Goal: Find specific page/section: Find specific page/section

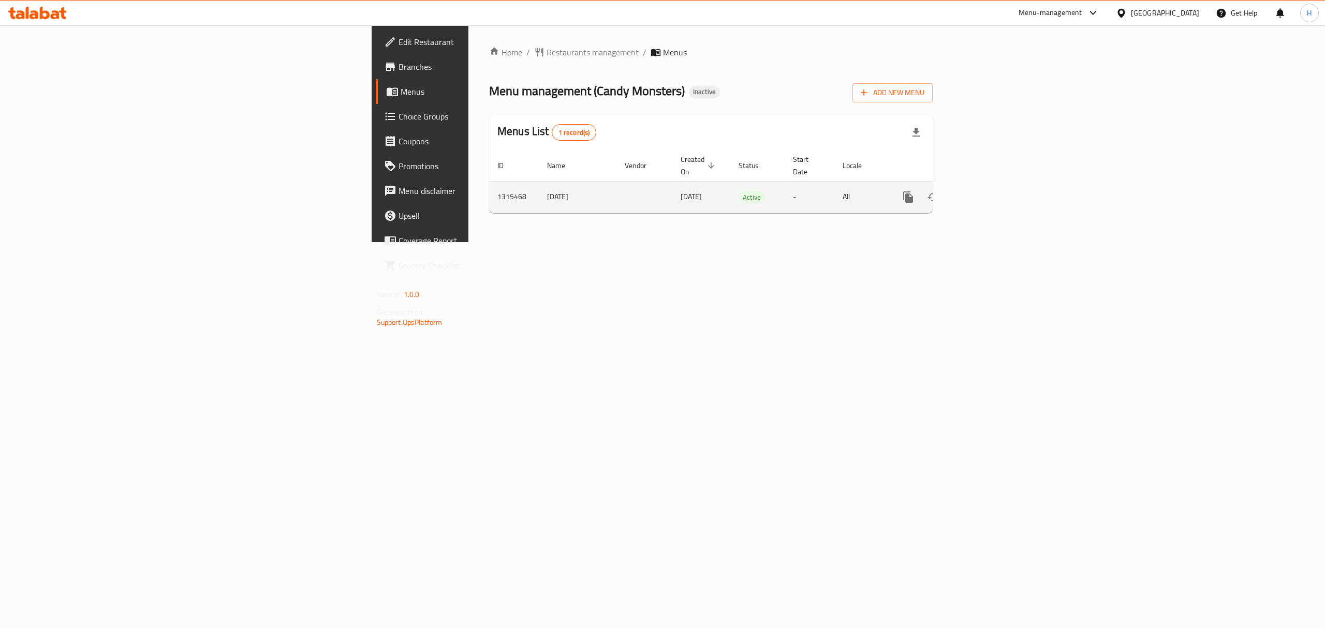
click at [989, 191] on icon "enhanced table" at bounding box center [982, 197] width 12 height 12
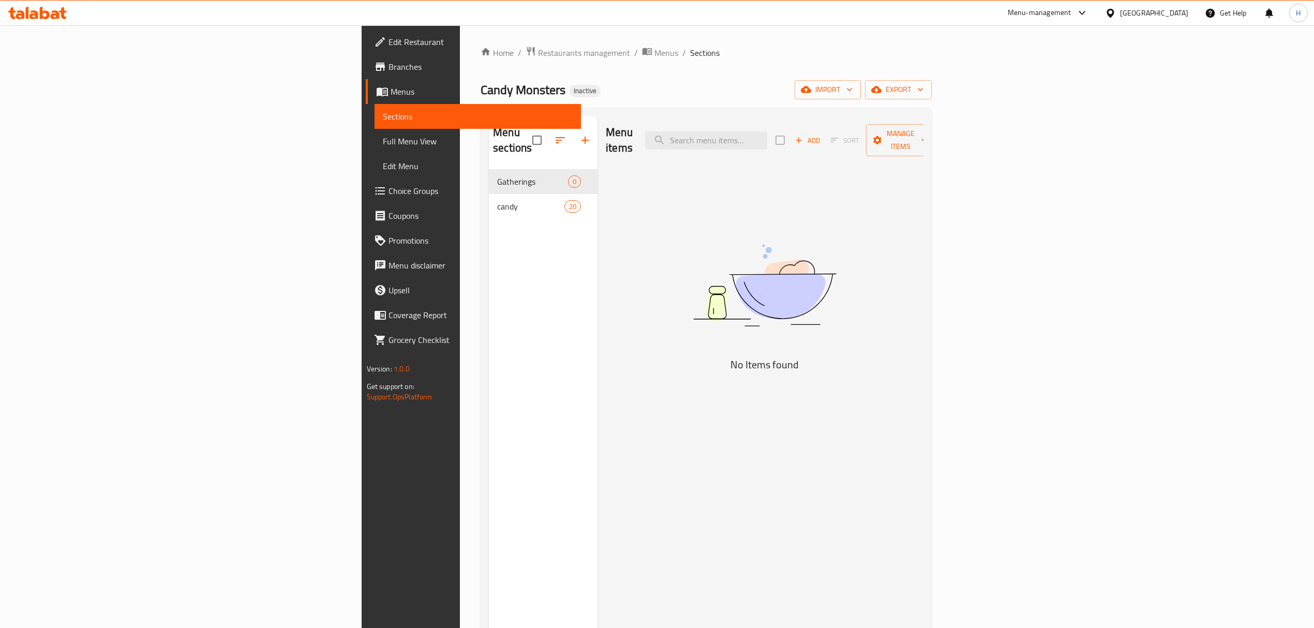
click at [383, 141] on span "Full Menu View" at bounding box center [478, 141] width 190 height 12
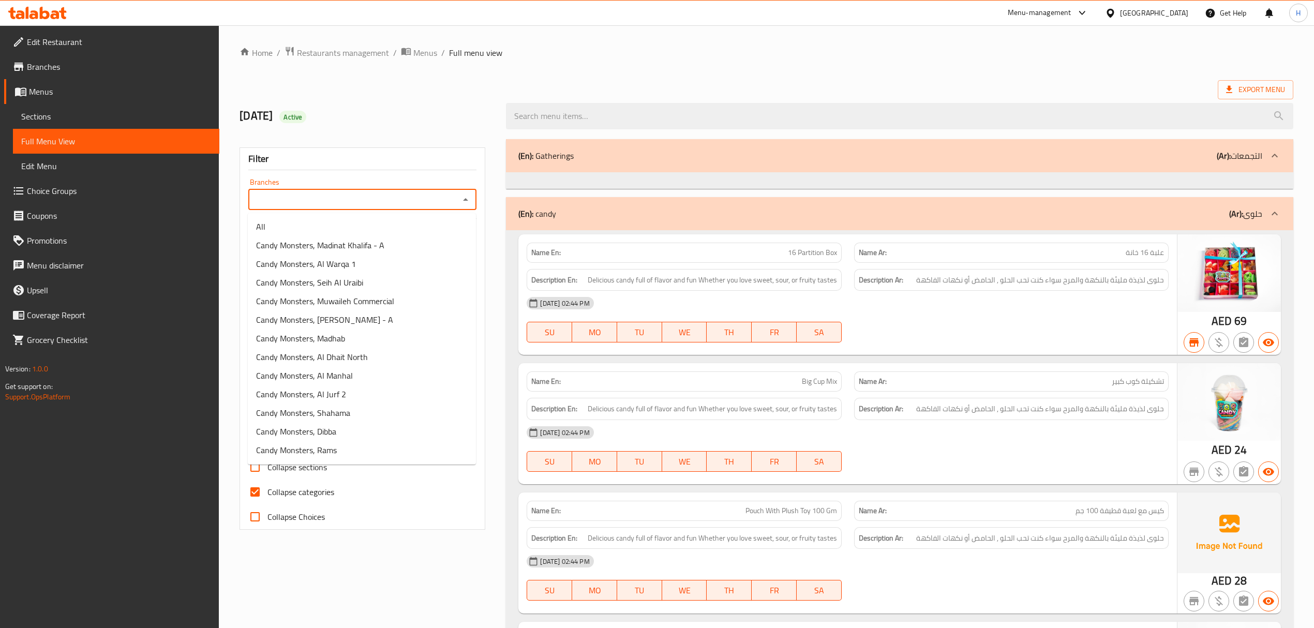
click at [455, 197] on input "Branches" at bounding box center [353, 199] width 205 height 14
click at [411, 258] on li "Candy Monsters, Al Warqa 1" at bounding box center [362, 264] width 228 height 19
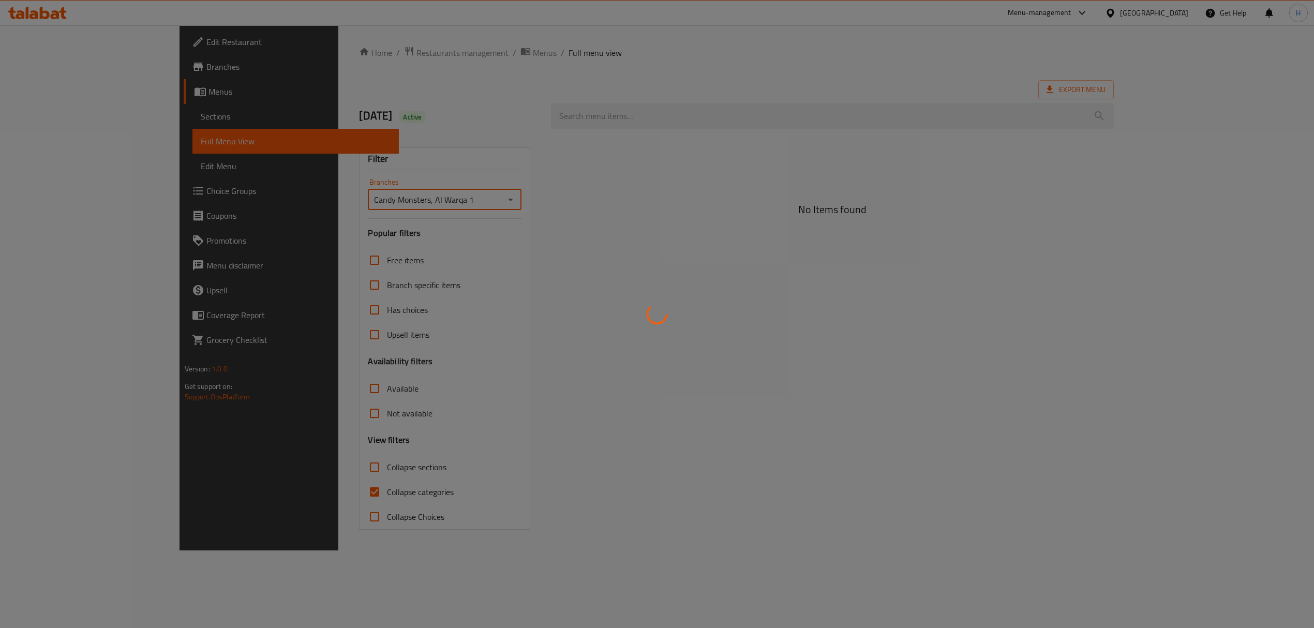
type input "Candy Monsters, Al Warqa 1"
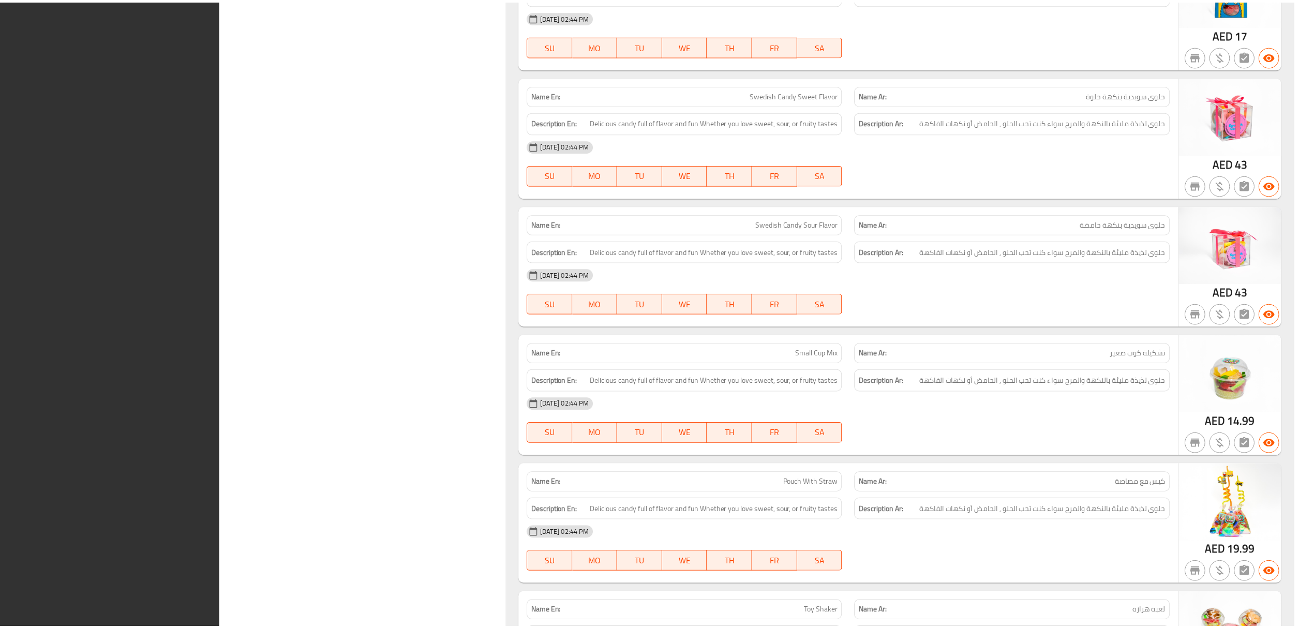
scroll to position [2235, 0]
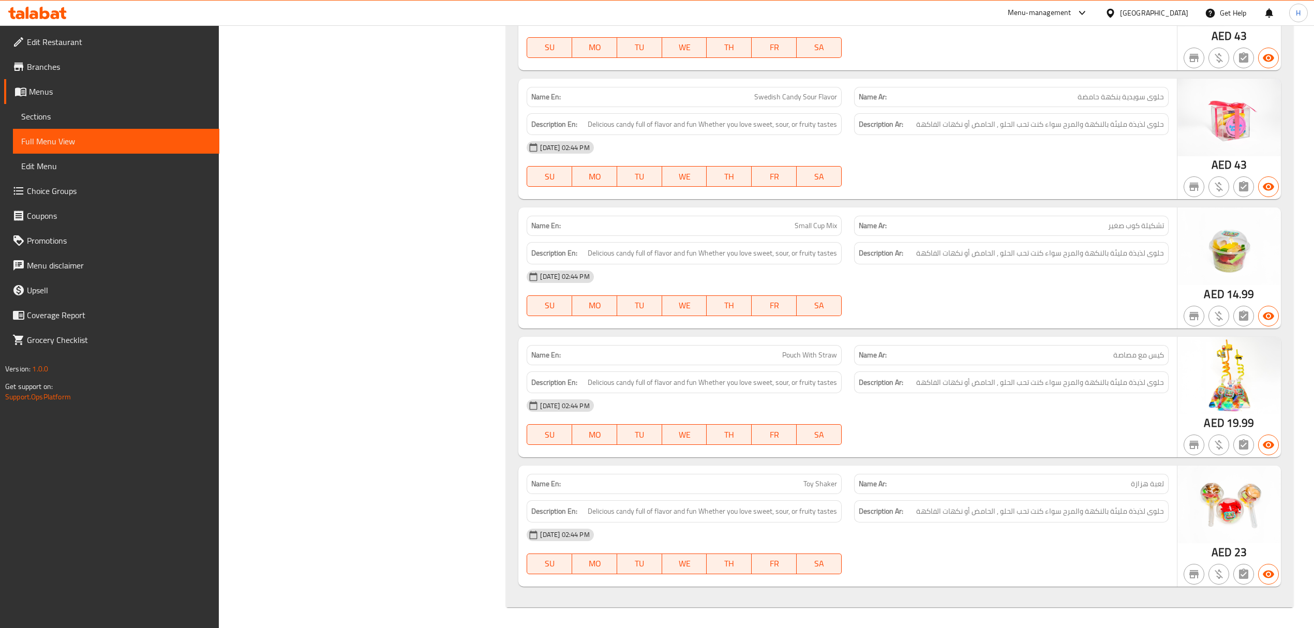
click at [1140, 8] on div "[GEOGRAPHIC_DATA]" at bounding box center [1154, 12] width 68 height 11
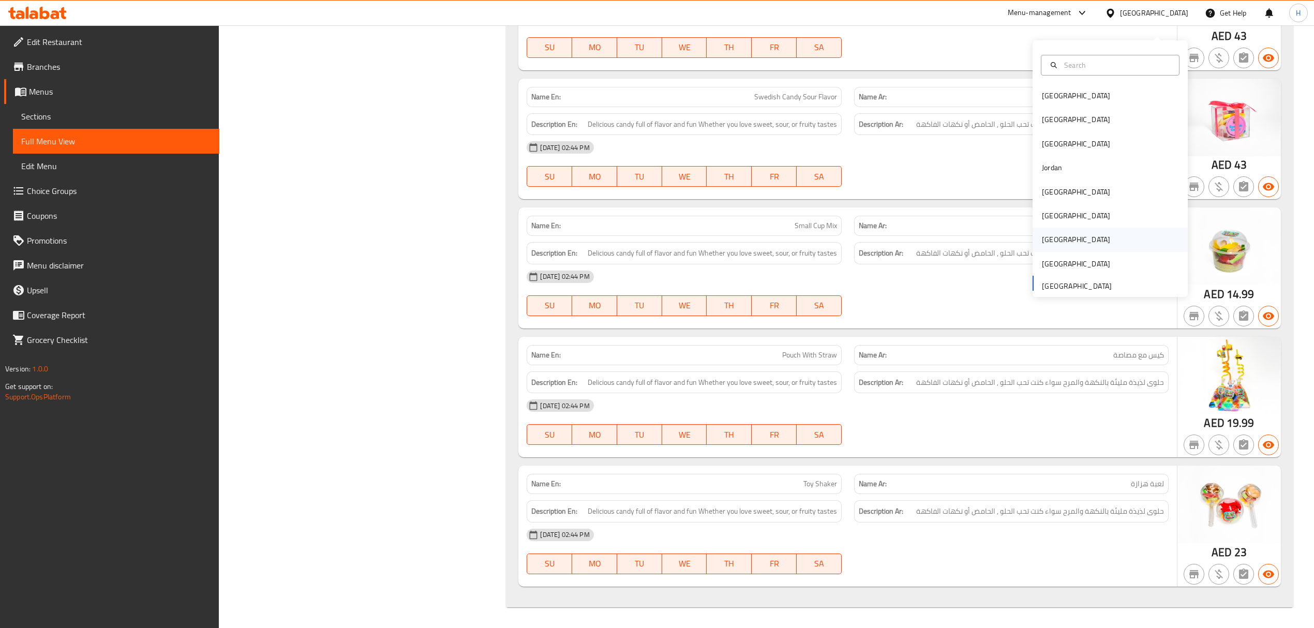
click at [1077, 228] on div "[GEOGRAPHIC_DATA]" at bounding box center [1110, 240] width 155 height 24
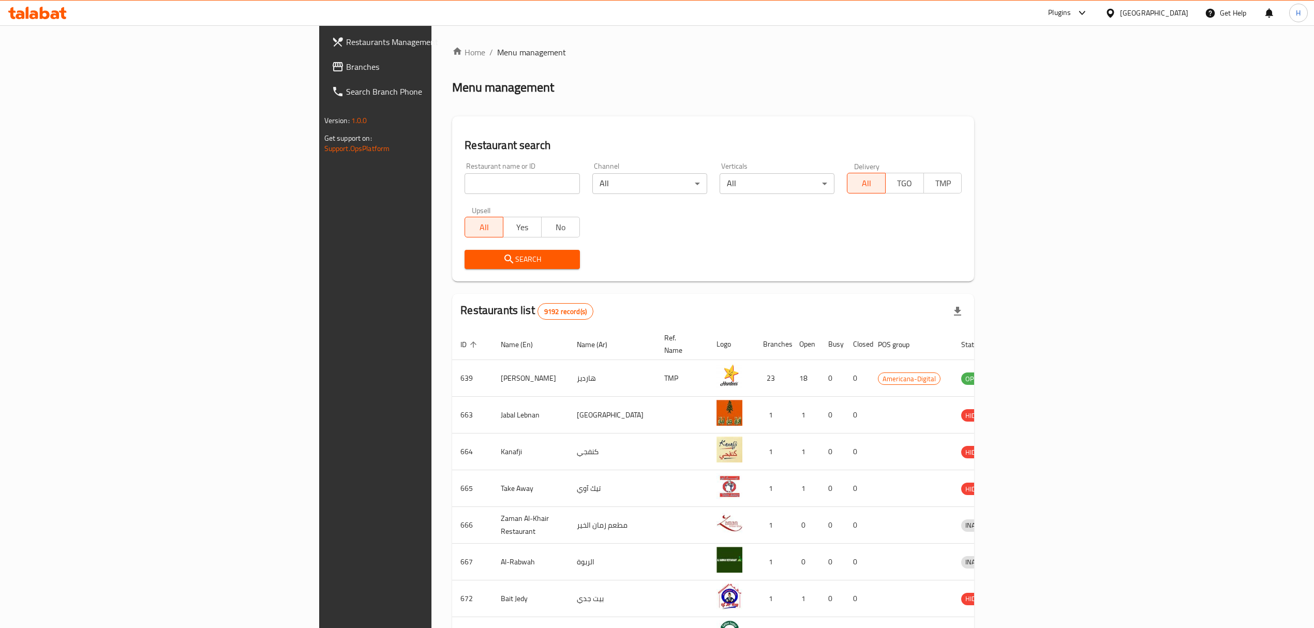
click at [465, 170] on div "Restaurant name or ID Restaurant name or ID" at bounding box center [522, 178] width 115 height 32
paste input "Jahez Grocery"
click at [465, 177] on input "Jahez Grocery" at bounding box center [522, 183] width 115 height 21
click at [458, 249] on div "Search" at bounding box center [521, 260] width 127 height 32
click at [465, 251] on button "Search" at bounding box center [522, 259] width 115 height 19
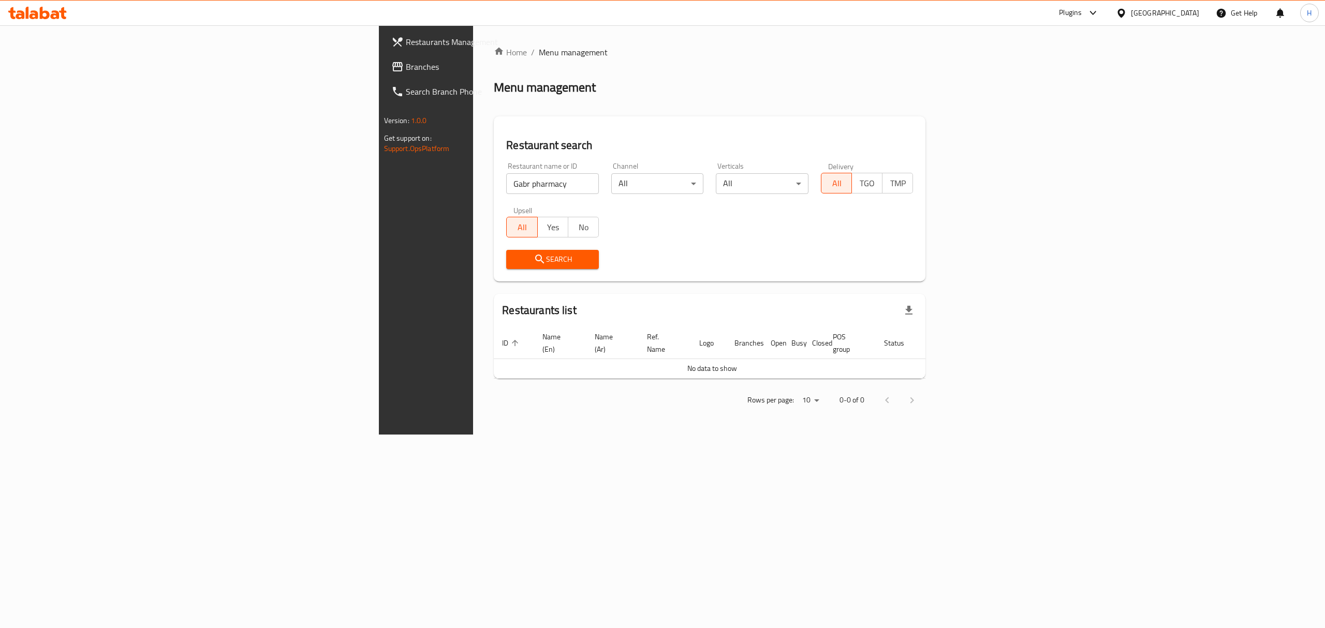
click at [506, 191] on input "Gabr pharmacy" at bounding box center [552, 183] width 93 height 21
drag, startPoint x: 292, startPoint y: 191, endPoint x: 310, endPoint y: 191, distance: 18.6
click at [506, 191] on input "Gabr pharmacy" at bounding box center [552, 183] width 93 height 21
click at [506, 183] on input "Gabr pharmacy" at bounding box center [552, 183] width 93 height 21
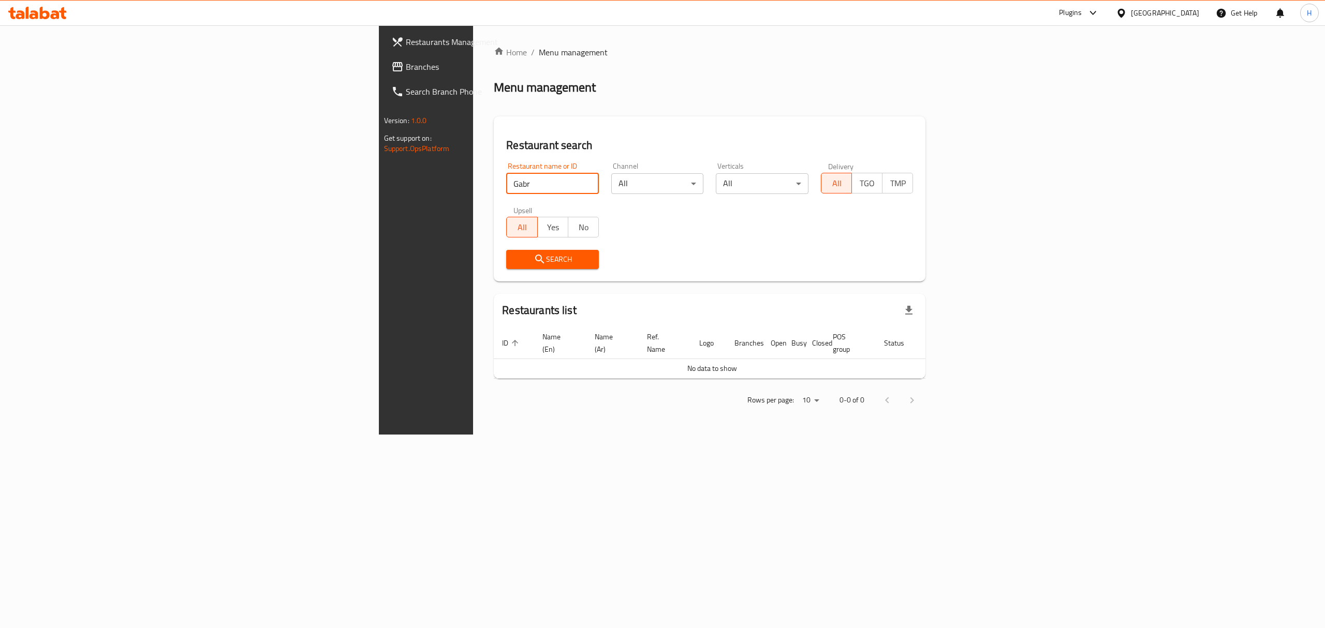
drag, startPoint x: 313, startPoint y: 183, endPoint x: 319, endPoint y: 183, distance: 6.2
click at [506, 183] on input "Gabr" at bounding box center [552, 183] width 93 height 21
click button "Search" at bounding box center [552, 259] width 93 height 19
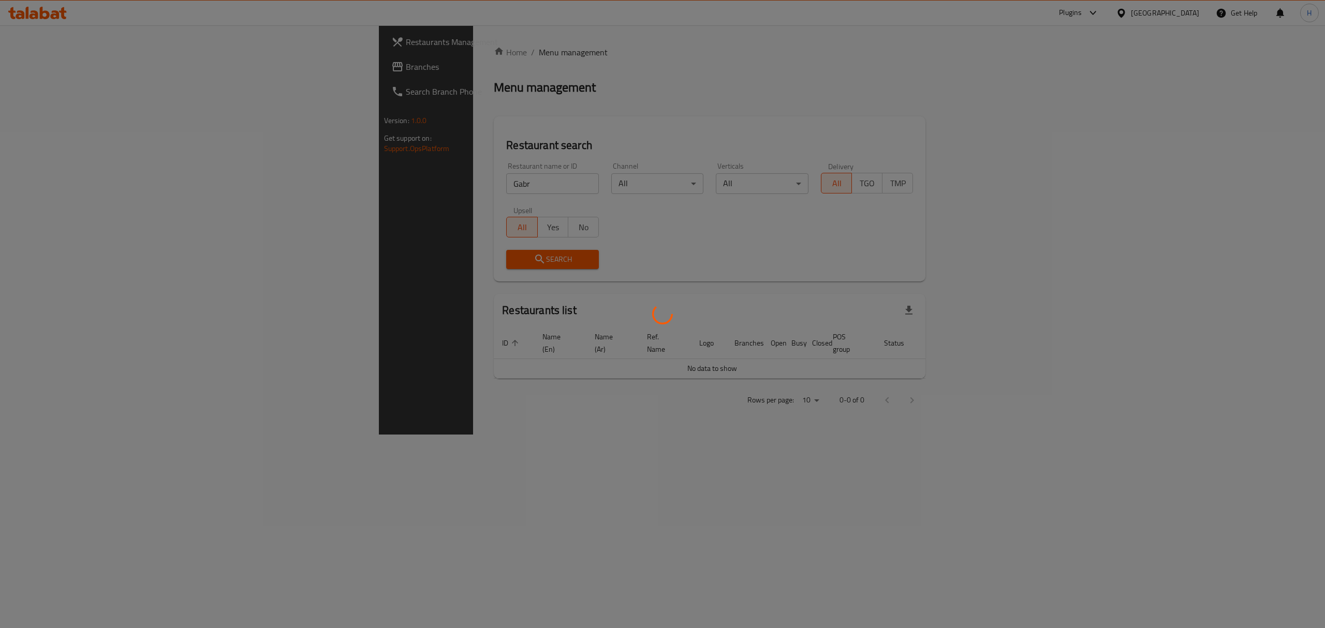
click at [427, 186] on div at bounding box center [662, 314] width 1325 height 628
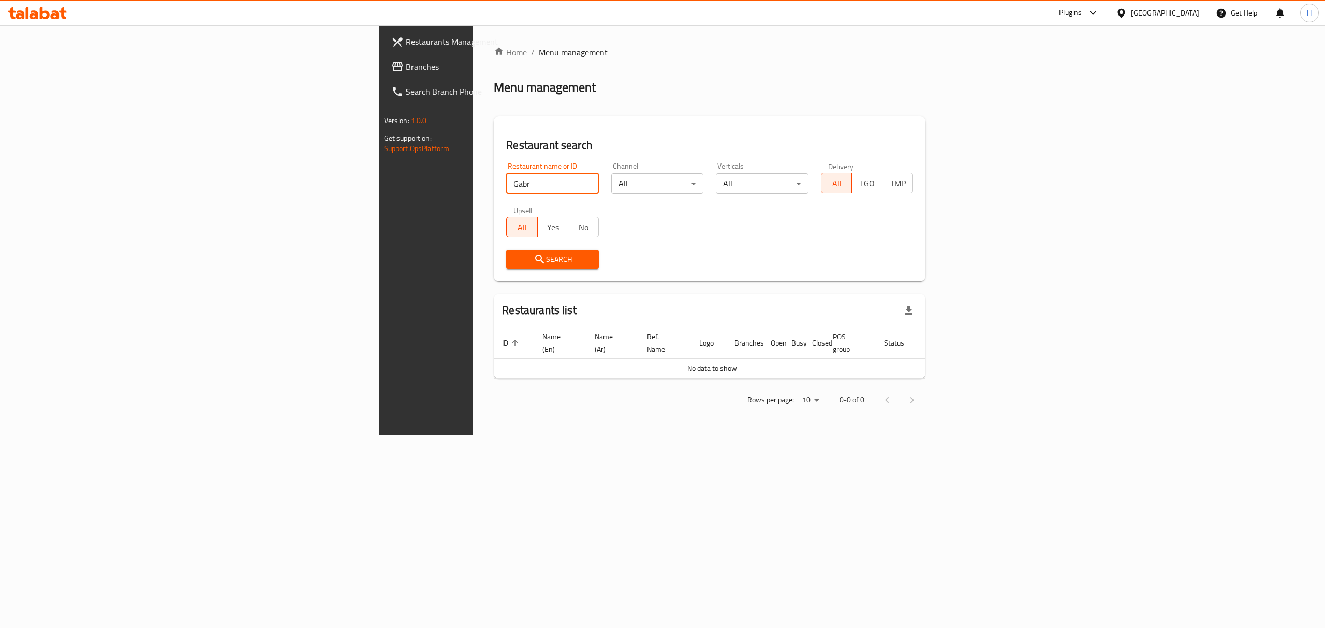
click at [494, 189] on div "Home / Menu management Menu management Restaurant search Restaurant name or ID …" at bounding box center [710, 230] width 432 height 368
click at [506, 189] on input "Gabr" at bounding box center [552, 183] width 93 height 21
paste input "Jahez Grocery"
type input "Jahez Grocery"
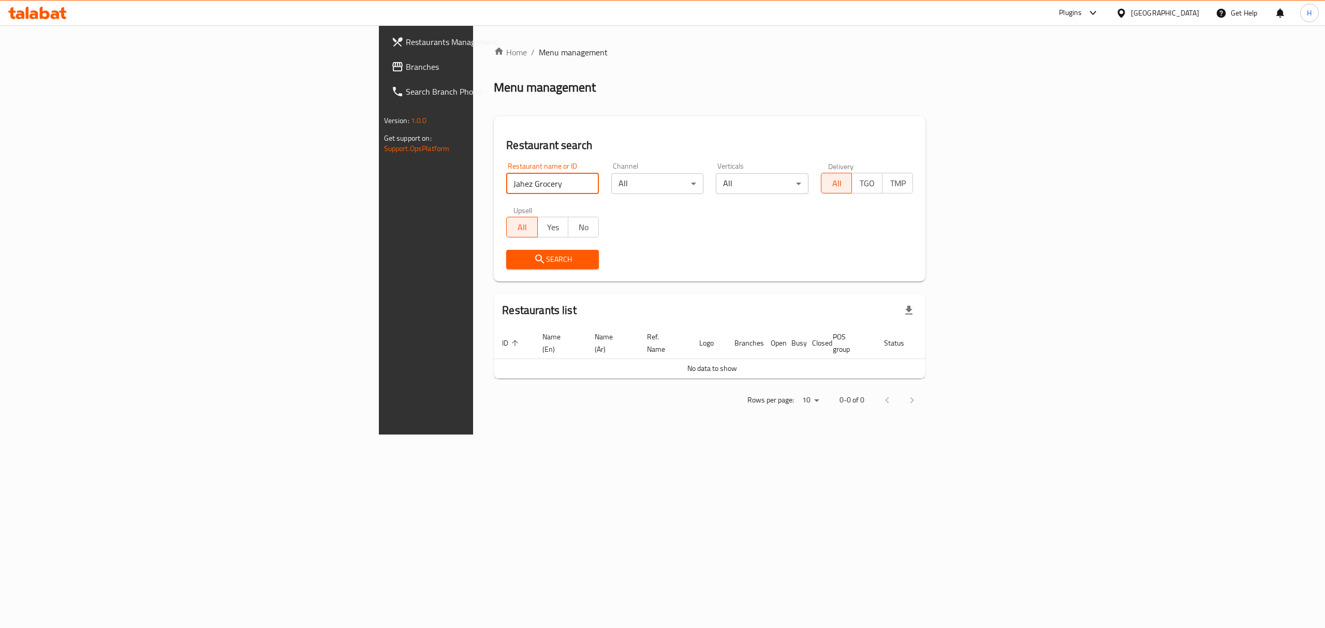
click at [514, 262] on span "Search" at bounding box center [552, 259] width 76 height 13
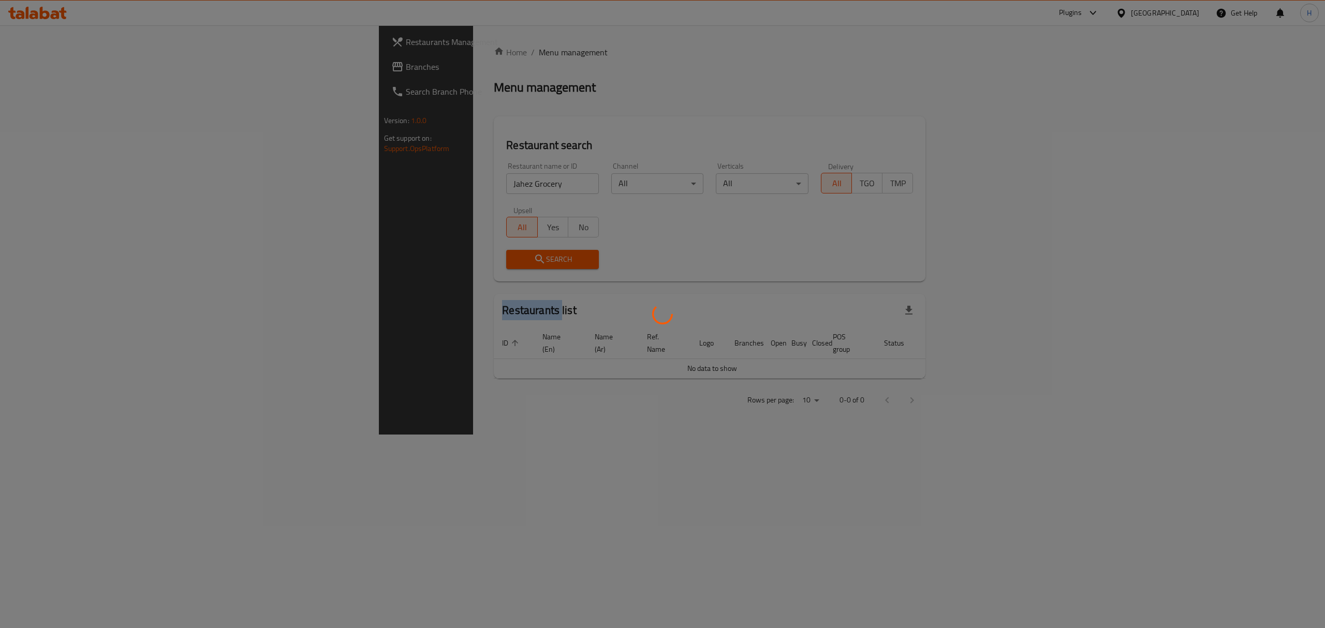
click at [446, 262] on div at bounding box center [662, 314] width 1325 height 628
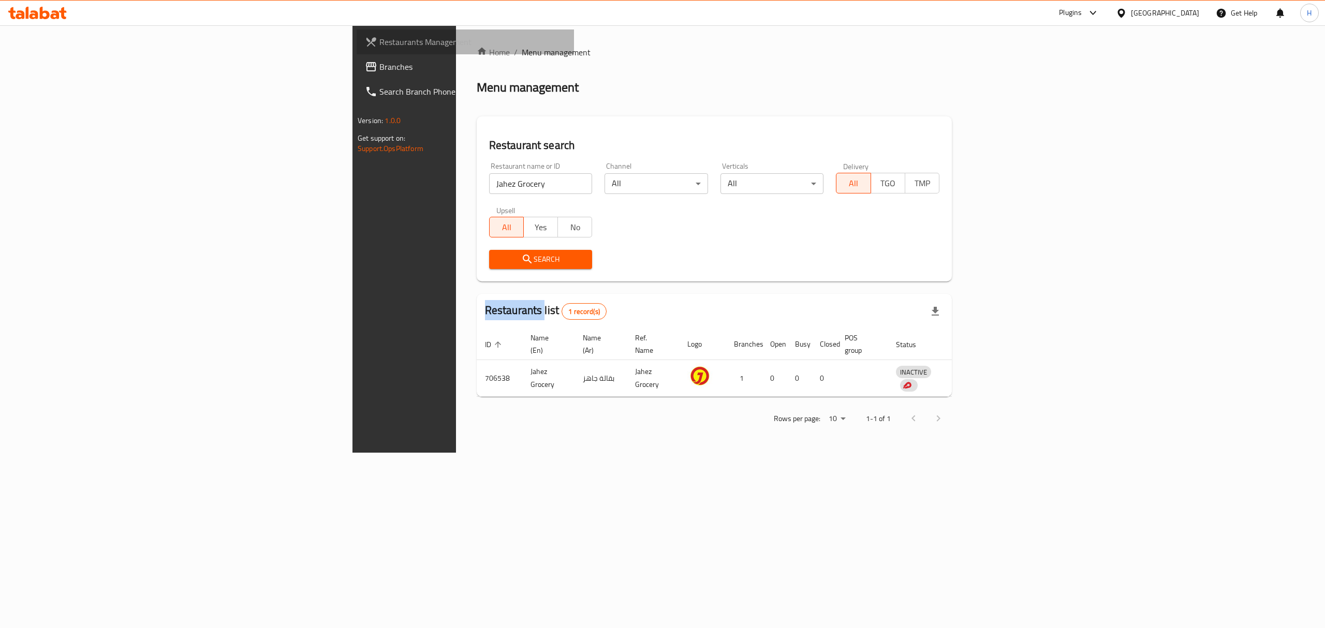
click at [357, 33] on link "Restaurants Management" at bounding box center [465, 41] width 217 height 25
